Goal: Task Accomplishment & Management: Complete application form

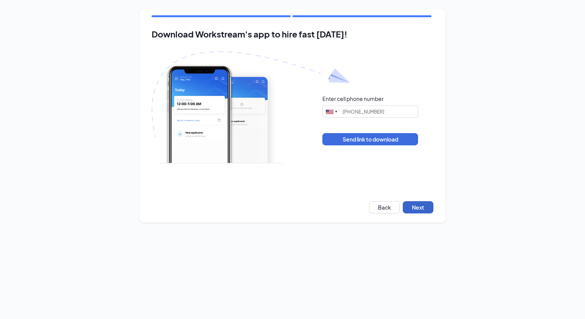
click at [422, 207] on button "Next" at bounding box center [418, 207] width 31 height 12
type input "[PHONE_NUMBER]"
click at [418, 209] on button "Next" at bounding box center [418, 207] width 31 height 12
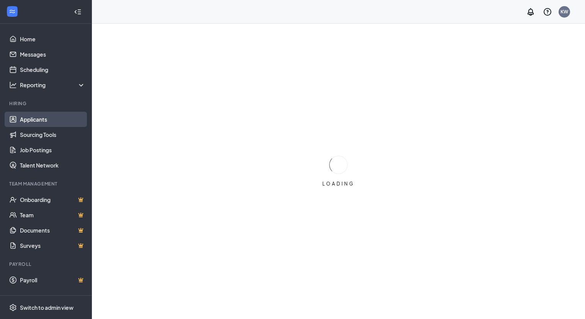
click at [31, 119] on link "Applicants" at bounding box center [52, 119] width 65 height 15
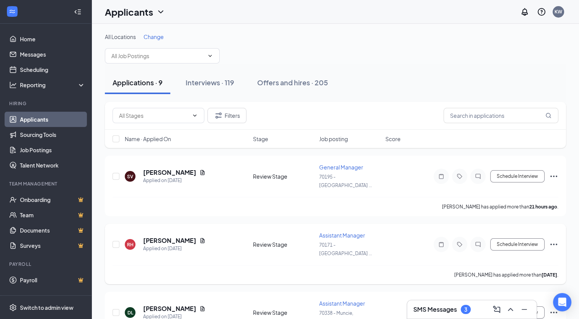
click at [205, 238] on icon "Document" at bounding box center [203, 240] width 4 height 5
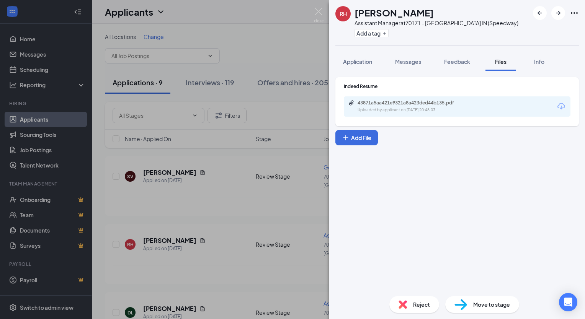
click at [428, 103] on div "43871a5aa421e9321a8a423ded44b135.pdf" at bounding box center [411, 103] width 107 height 6
click at [232, 172] on div "RH Ranisha Henderson Assistant Manager at 70171 - Indianapolis IN (Speedway) Ad…" at bounding box center [292, 159] width 585 height 319
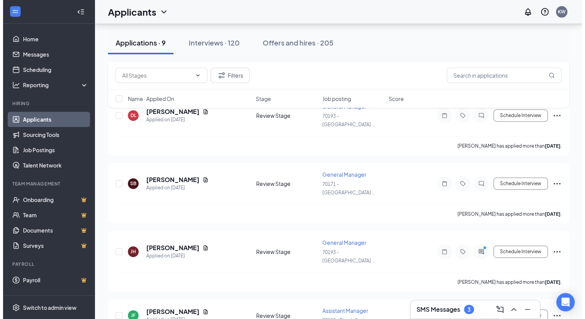
scroll to position [267, 0]
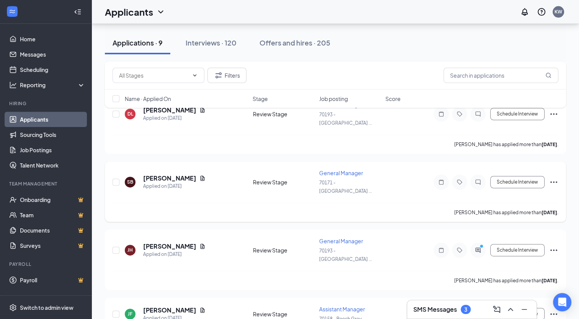
click at [199, 175] on icon "Document" at bounding box center [202, 178] width 6 height 6
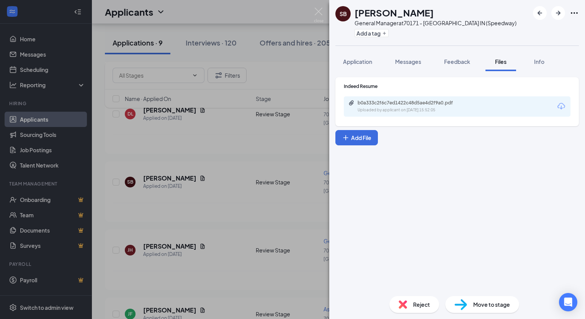
click at [403, 103] on div "b0a333c2f6c7ed1422c48d5ae4d2f9a0.pdf" at bounding box center [411, 103] width 107 height 6
